Goal: Transaction & Acquisition: Purchase product/service

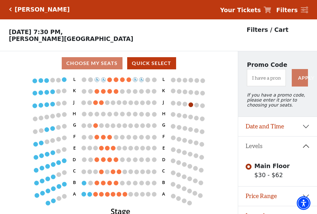
scroll to position [13, 0]
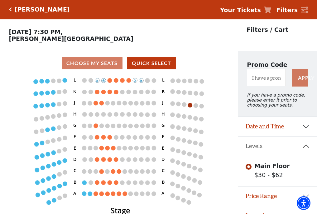
scroll to position [13, 0]
